Goal: Task Accomplishment & Management: Manage account settings

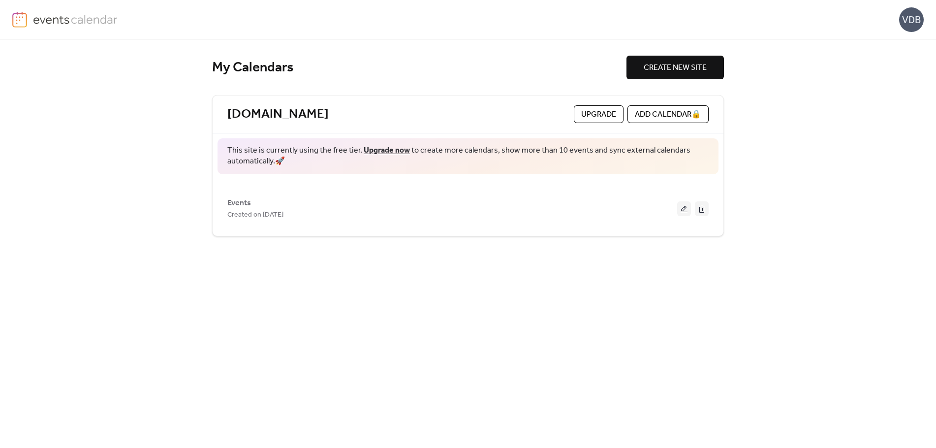
click at [610, 156] on span "This site is currently using the free tier. Upgrade now to create more calendar…" at bounding box center [467, 156] width 481 height 22
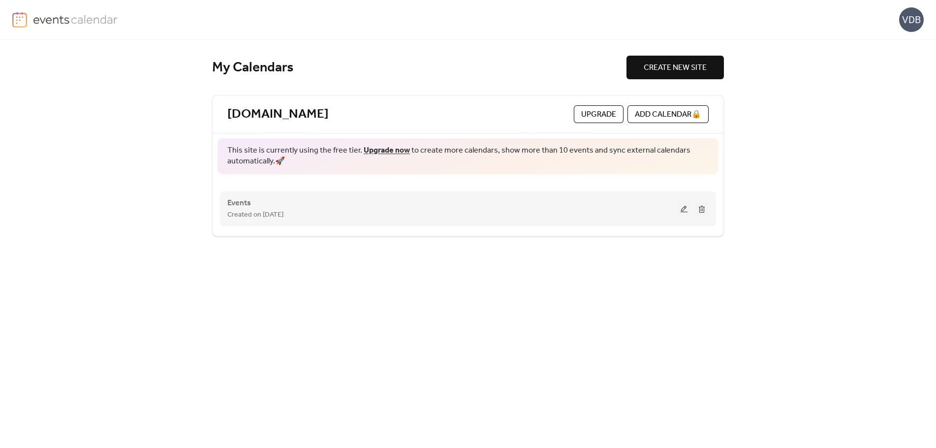
click at [382, 201] on div "Events Created on [DATE]" at bounding box center [452, 209] width 450 height 24
click at [685, 213] on button at bounding box center [684, 208] width 14 height 15
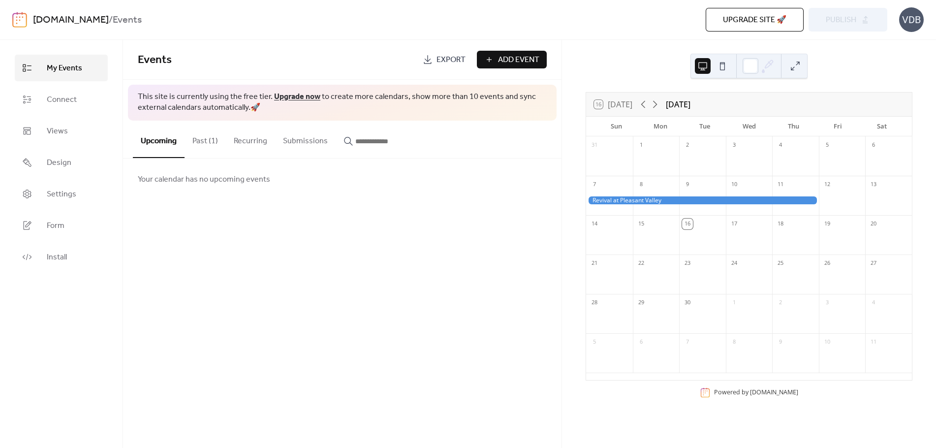
click at [203, 143] on button "Past (1)" at bounding box center [204, 139] width 41 height 36
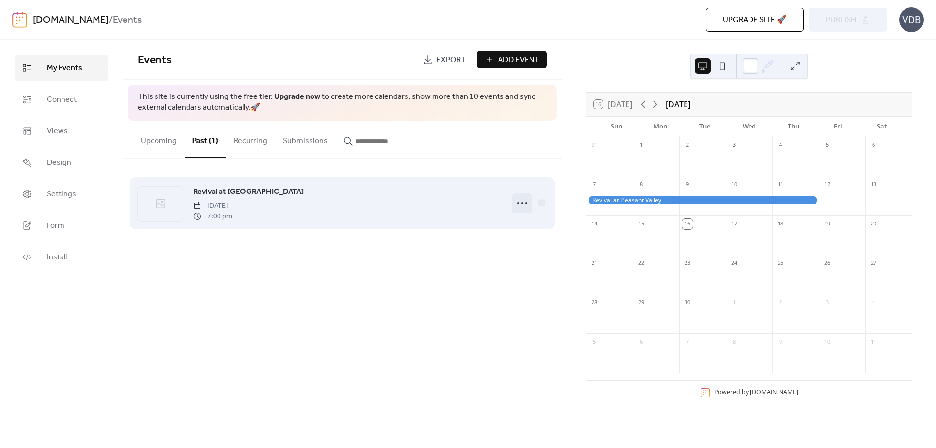
click at [521, 206] on icon at bounding box center [522, 203] width 16 height 16
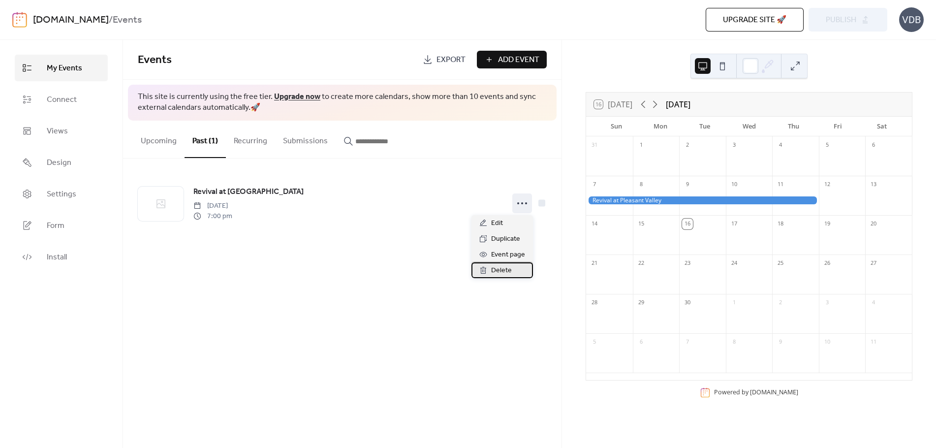
click at [508, 271] on span "Delete" at bounding box center [501, 271] width 21 height 12
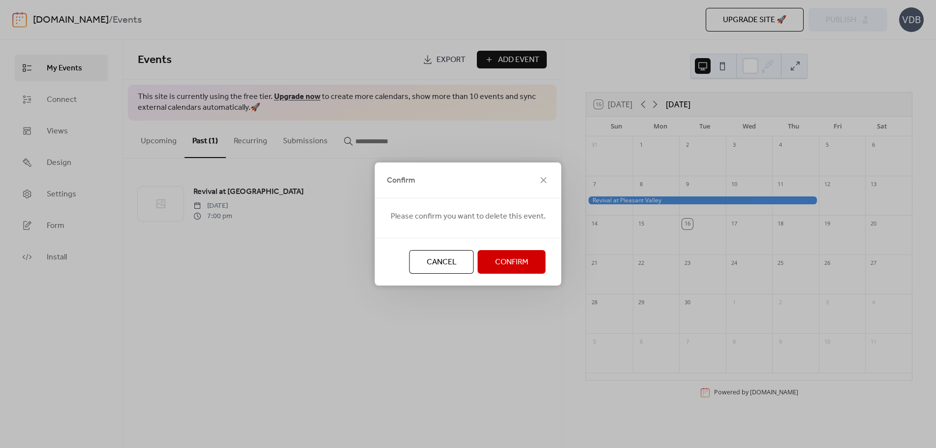
click at [521, 257] on span "Confirm" at bounding box center [511, 262] width 33 height 12
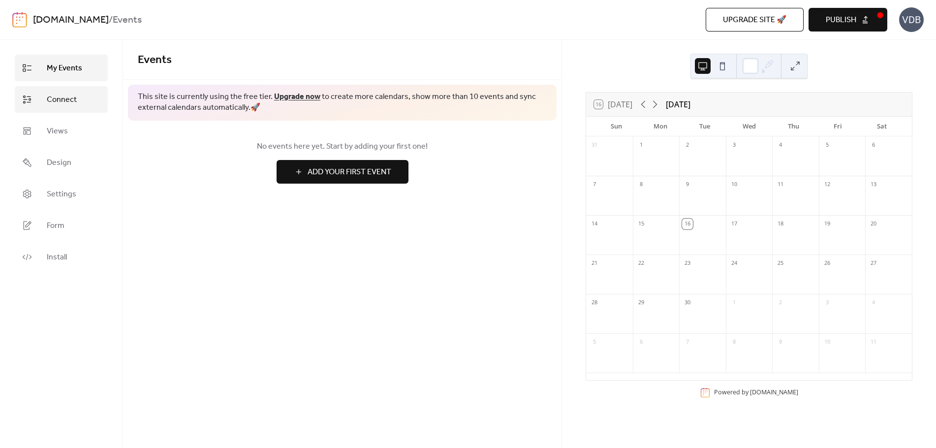
click at [81, 106] on link "Connect" at bounding box center [61, 99] width 93 height 27
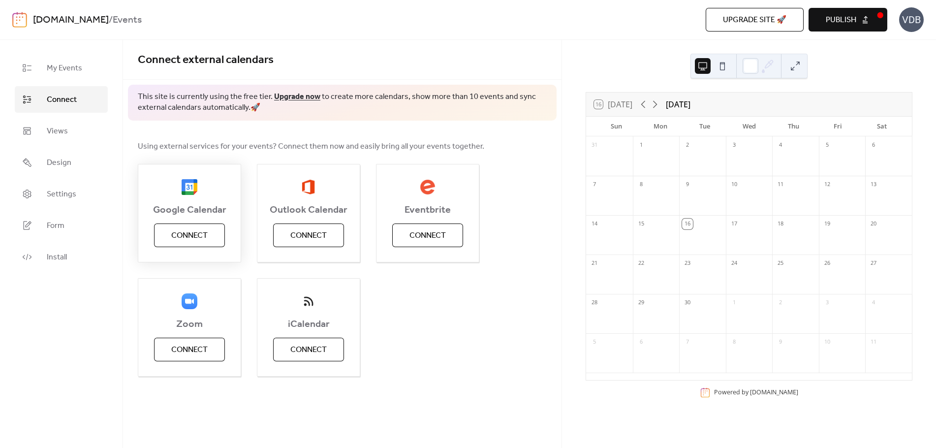
click at [200, 236] on span "Connect" at bounding box center [189, 236] width 36 height 12
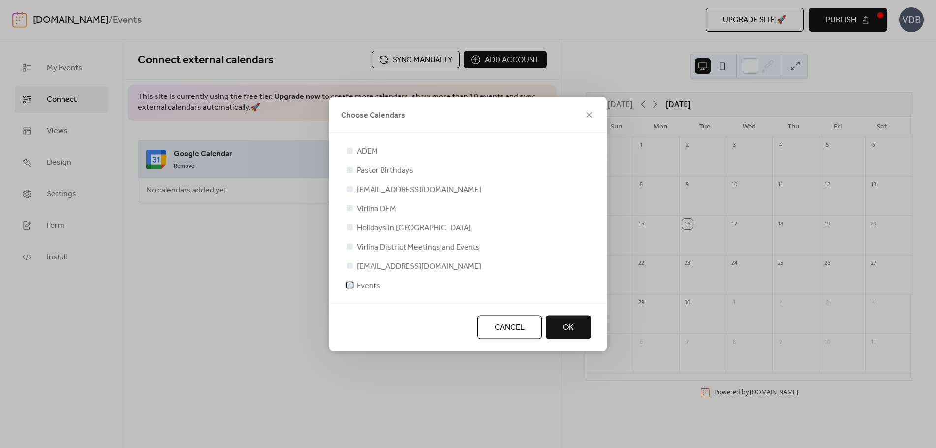
click at [350, 285] on div at bounding box center [350, 285] width 6 height 6
click at [564, 327] on span "OK" at bounding box center [568, 328] width 11 height 12
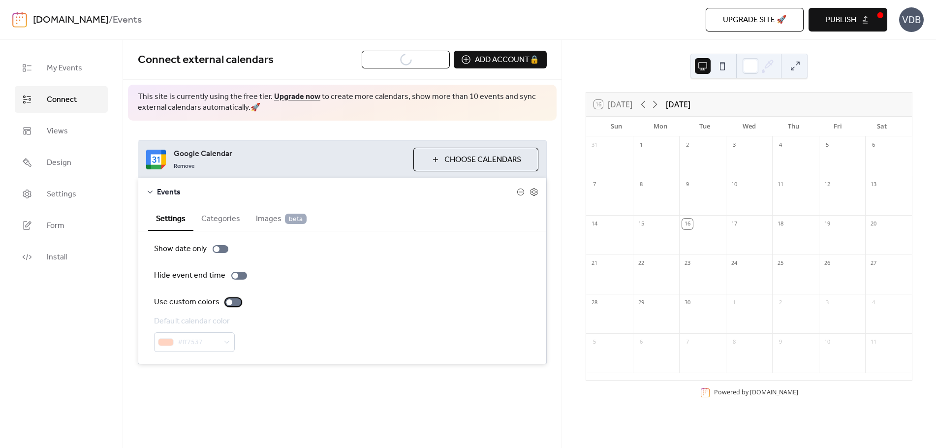
click at [233, 302] on div at bounding box center [233, 302] width 16 height 8
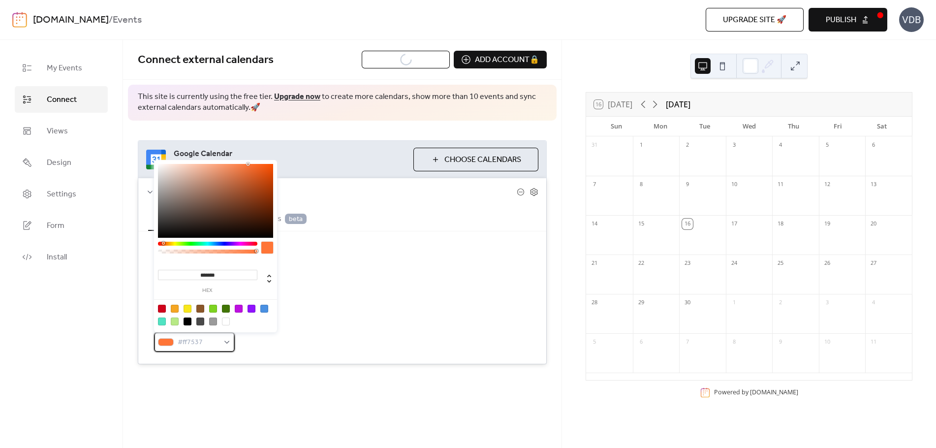
click at [213, 346] on span "#ff7537" at bounding box center [198, 342] width 41 height 12
click at [264, 308] on div at bounding box center [264, 308] width 8 height 8
type input "*******"
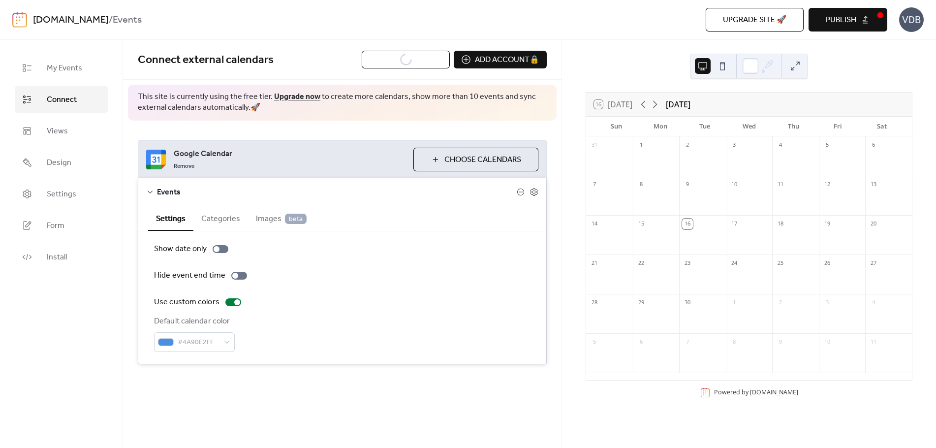
click at [345, 257] on div "Show date only Hide event end time Use custom colors Default calendar color #4A…" at bounding box center [342, 297] width 376 height 109
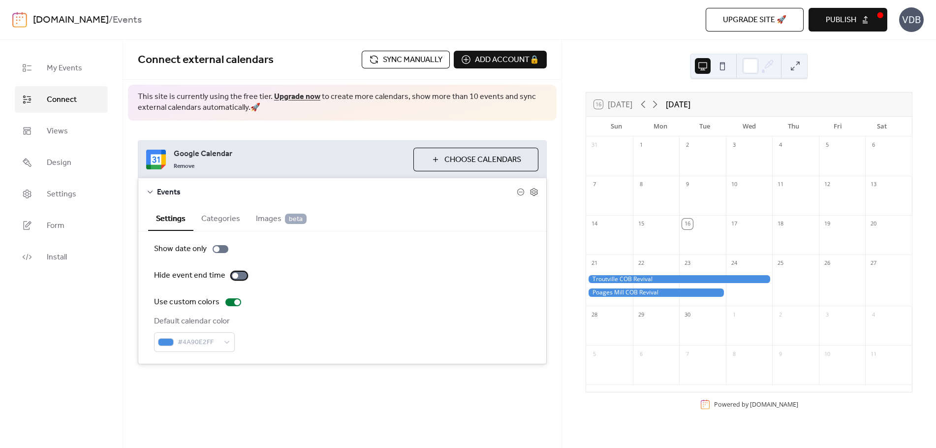
click at [236, 276] on div at bounding box center [239, 276] width 16 height 8
click at [636, 278] on div at bounding box center [679, 279] width 186 height 8
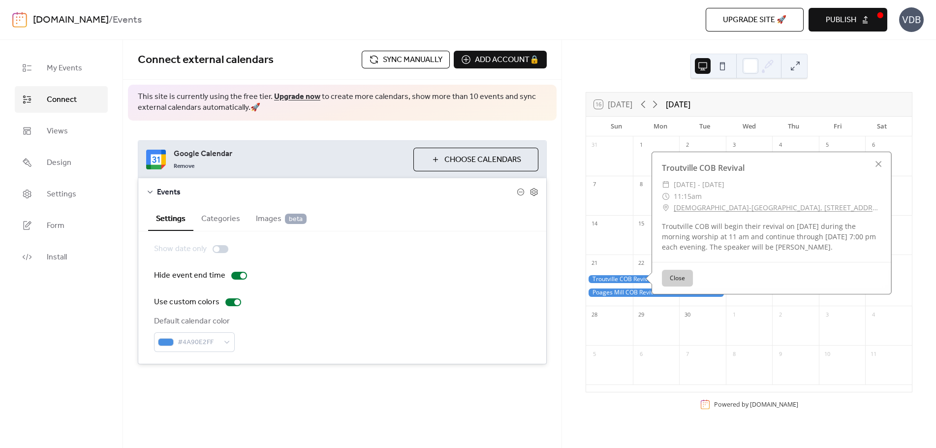
click at [685, 195] on span "11:15am" at bounding box center [687, 196] width 28 height 12
click at [675, 279] on button "Close" at bounding box center [677, 278] width 31 height 17
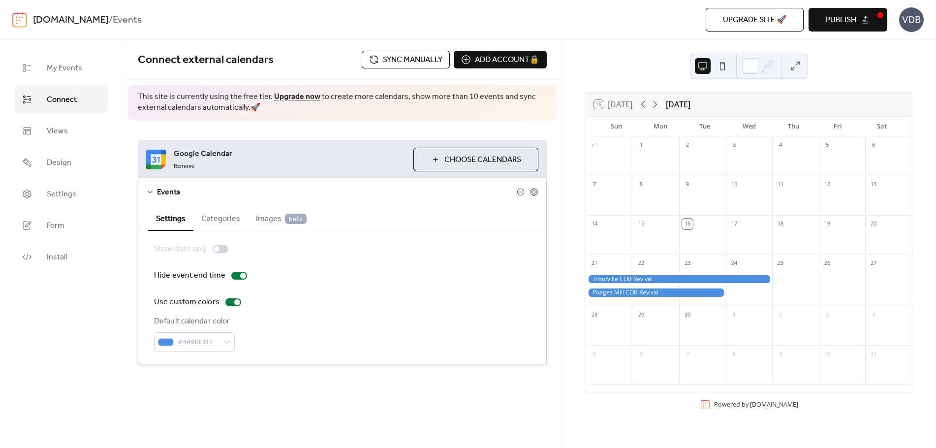
click at [224, 250] on div at bounding box center [220, 249] width 16 height 8
click at [226, 217] on button "Categories" at bounding box center [220, 218] width 55 height 24
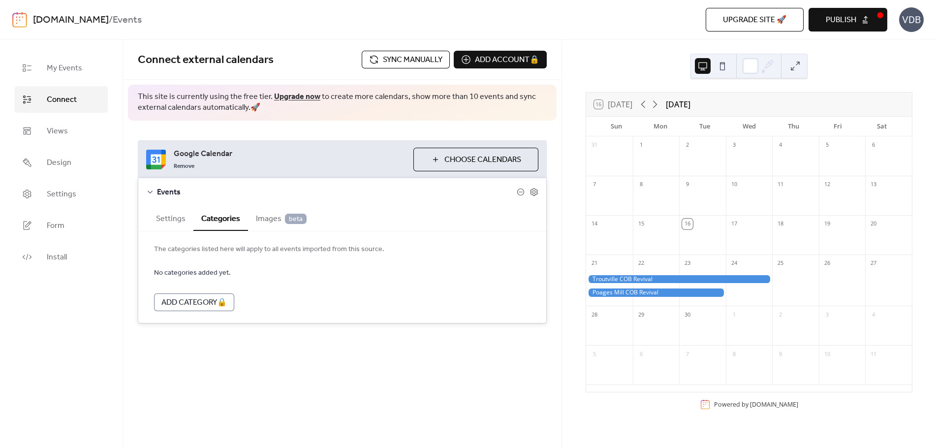
click at [256, 215] on span "Images beta" at bounding box center [281, 219] width 51 height 12
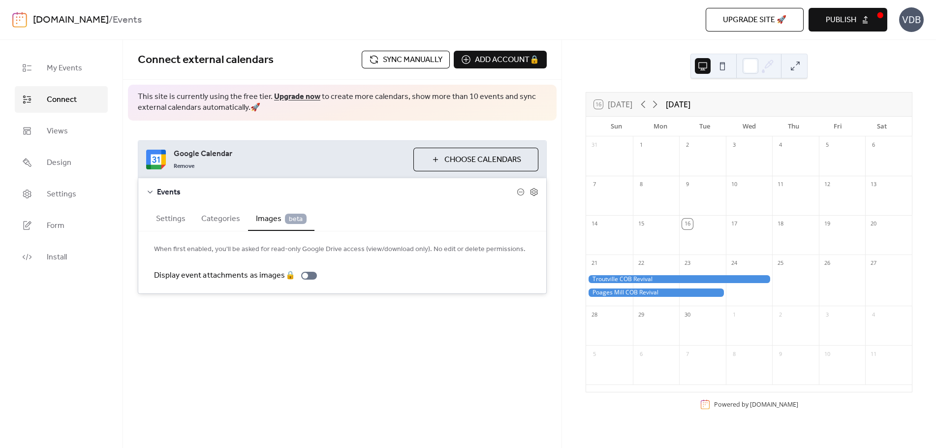
click at [167, 224] on button "Settings" at bounding box center [170, 218] width 45 height 24
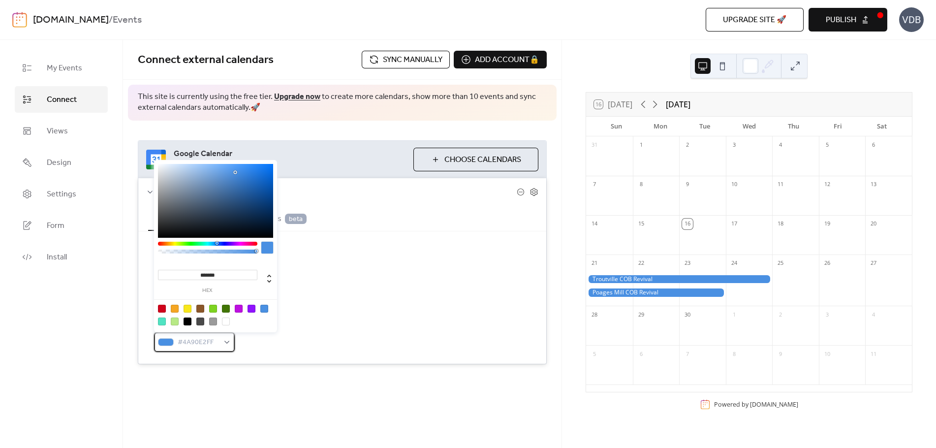
click at [189, 346] on span "#4A90E2FF" at bounding box center [198, 342] width 41 height 12
click at [160, 320] on div at bounding box center [162, 321] width 8 height 8
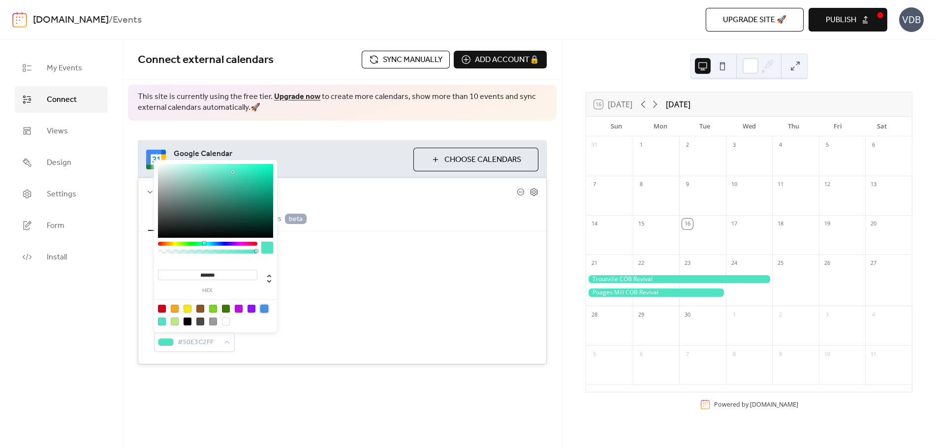
click at [264, 308] on div at bounding box center [264, 308] width 8 height 8
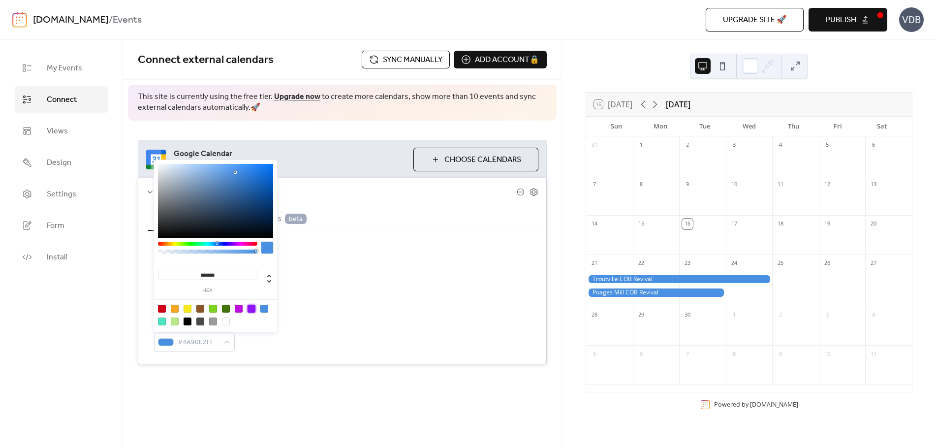
click at [248, 307] on div at bounding box center [251, 308] width 8 height 8
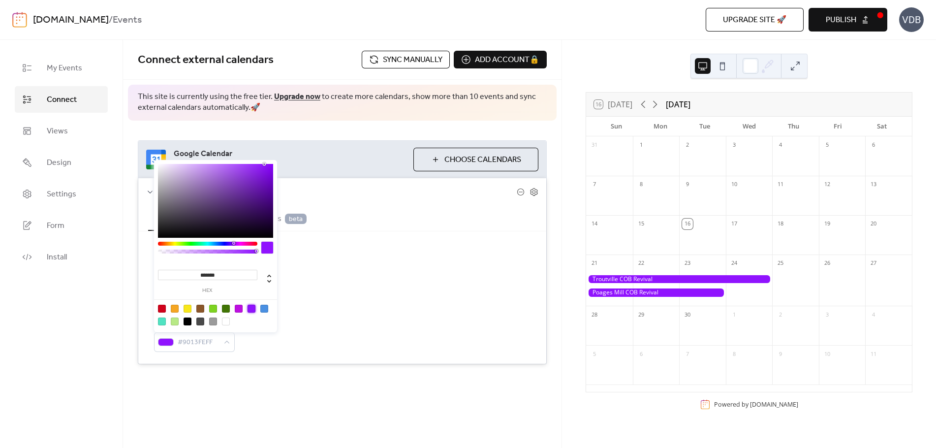
click at [262, 307] on div at bounding box center [264, 308] width 8 height 8
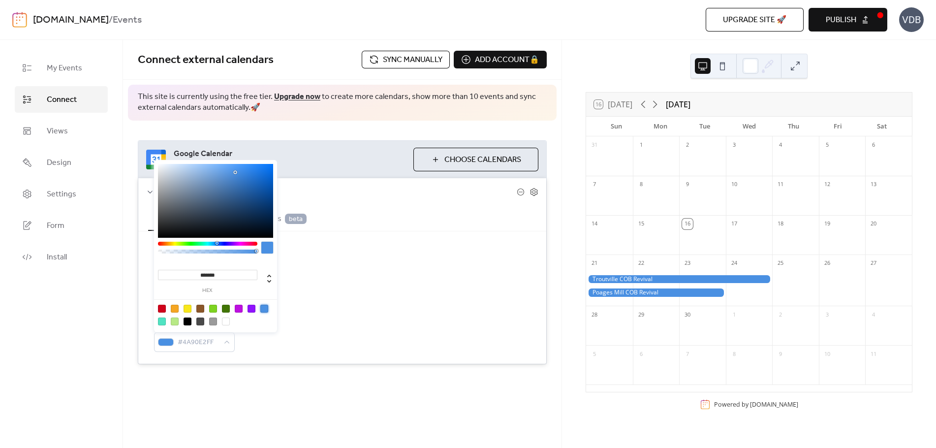
type input "**"
click at [233, 252] on div at bounding box center [207, 251] width 96 height 4
click at [342, 292] on div "Show date only Hide event end time Use custom colors Default calendar color #4A…" at bounding box center [342, 297] width 376 height 109
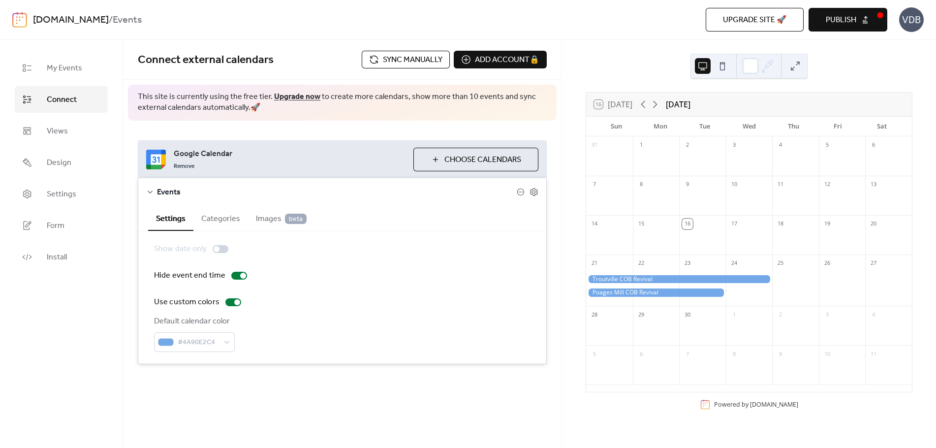
click at [159, 193] on span "Events" at bounding box center [337, 192] width 360 height 12
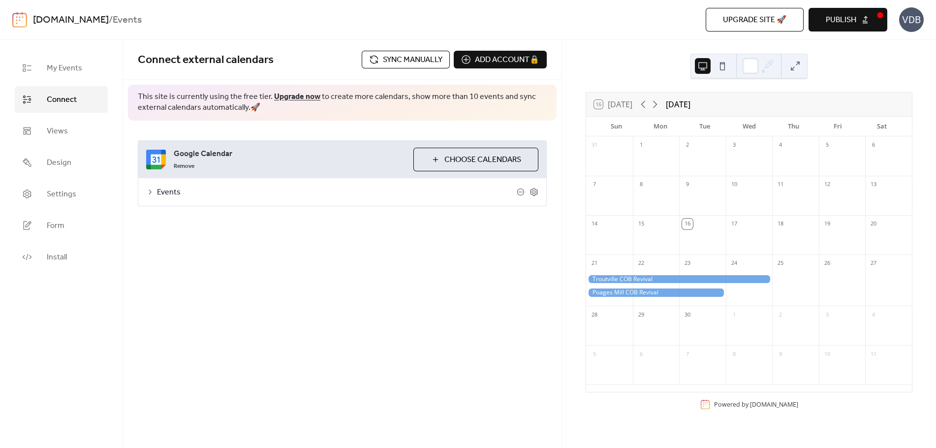
click at [158, 193] on span "Events" at bounding box center [337, 192] width 360 height 12
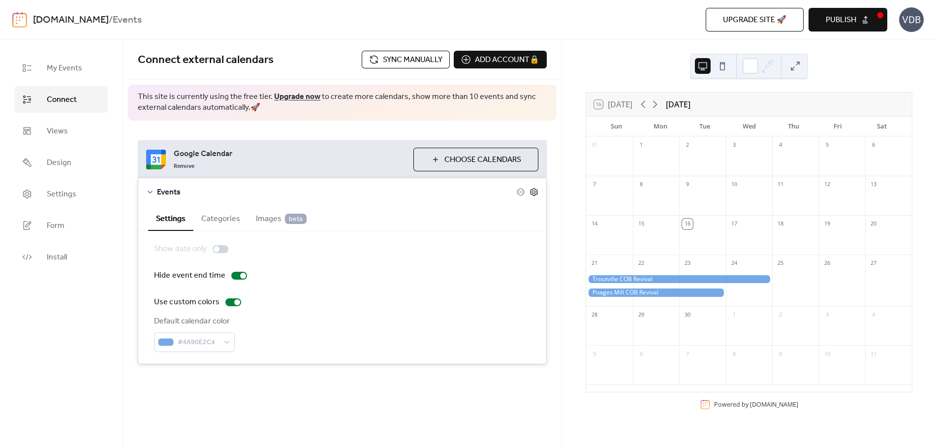
click at [533, 191] on icon at bounding box center [533, 191] width 9 height 9
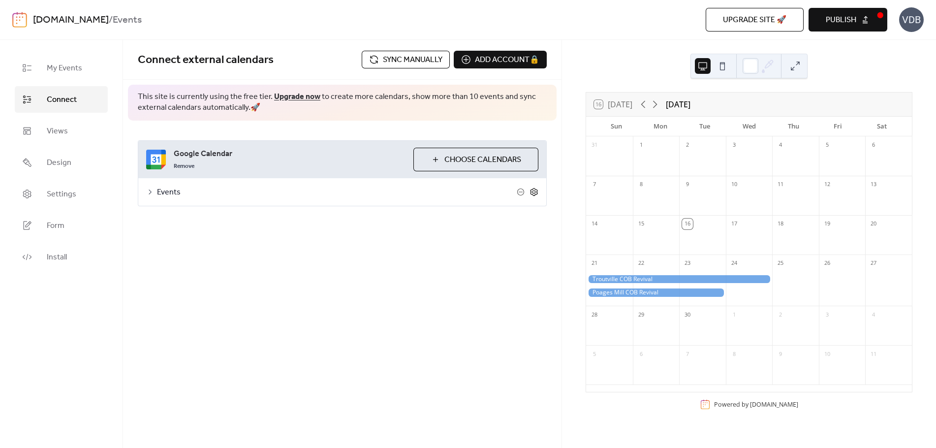
click at [534, 193] on icon at bounding box center [533, 191] width 3 height 3
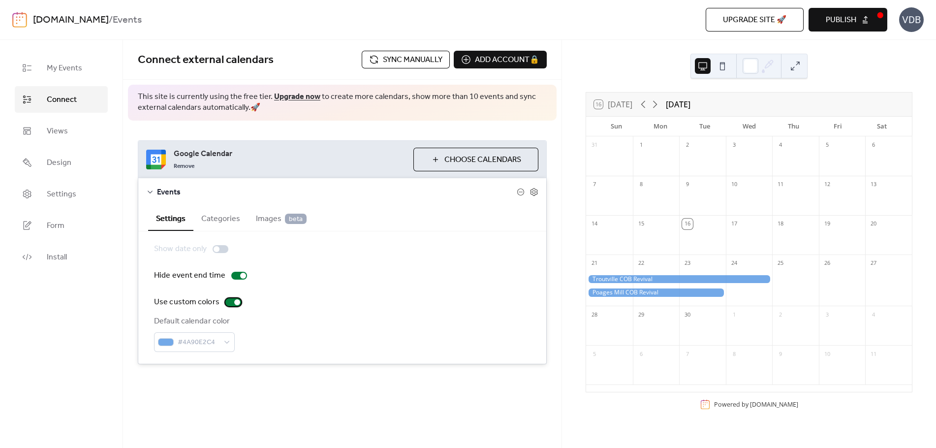
click at [231, 303] on div at bounding box center [233, 302] width 16 height 8
click at [761, 77] on body "[DOMAIN_NAME] / Events Upgrade site 🚀 Preview Publish VDB My Events Connect Vie…" at bounding box center [468, 224] width 936 height 448
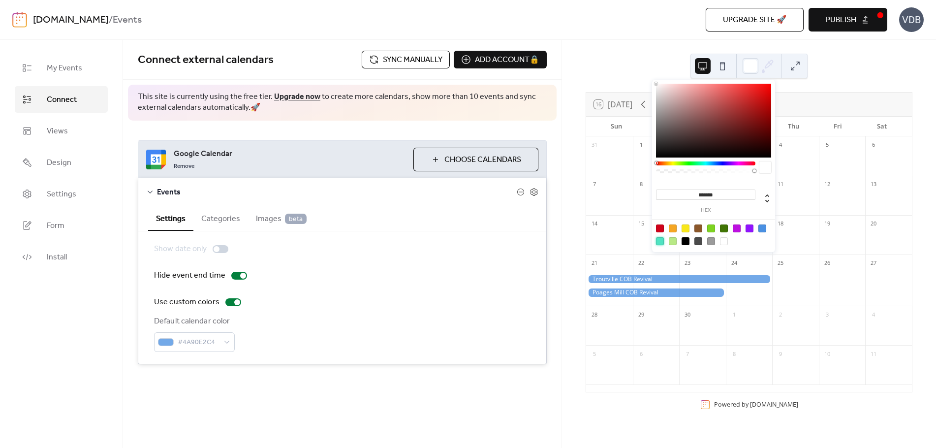
click at [658, 241] on div at bounding box center [660, 241] width 8 height 8
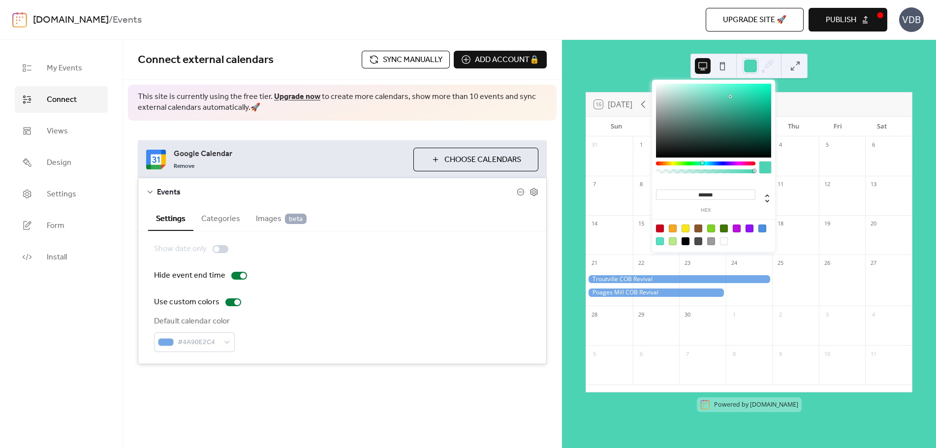
click at [730, 96] on div at bounding box center [713, 121] width 115 height 74
type input "*******"
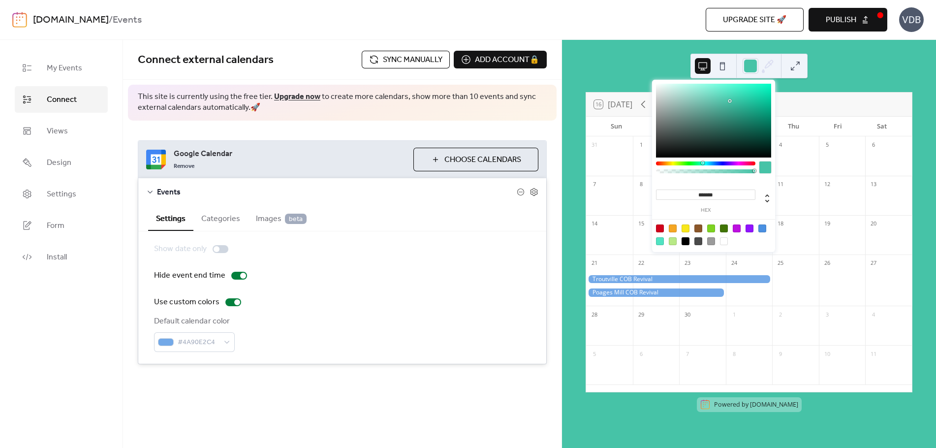
click at [729, 101] on div at bounding box center [713, 121] width 115 height 74
click at [636, 417] on div "16 [DATE] [DATE] Sun Mon Tue Wed Thu Fri Sat 31 1 2 3 4 5 6 7 8 9 10 11 12 13 1…" at bounding box center [749, 244] width 374 height 408
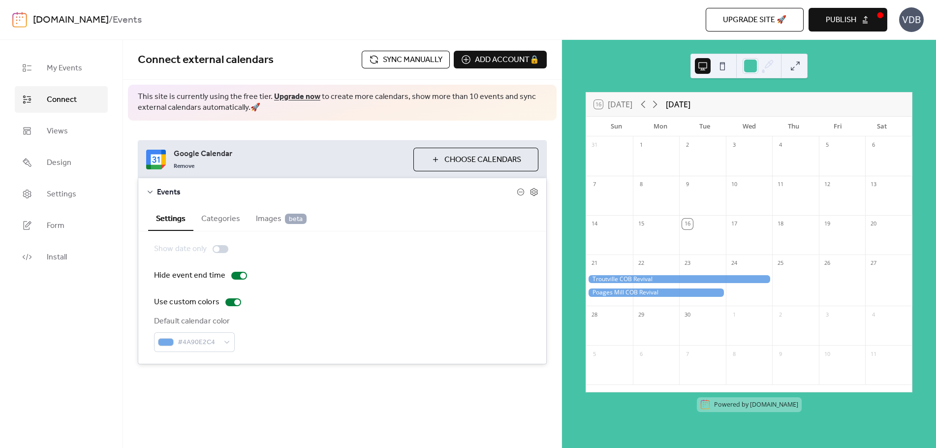
click at [846, 23] on span "Publish" at bounding box center [840, 20] width 30 height 12
